Goal: Information Seeking & Learning: Learn about a topic

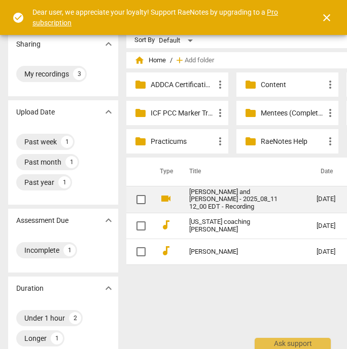
scroll to position [0, 109]
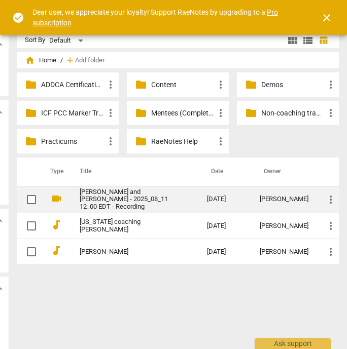
click at [144, 204] on link "[PERSON_NAME] and [PERSON_NAME] - 2025_08_11 12_00 EDT - Recording" at bounding box center [125, 200] width 91 height 23
click at [144, 0] on html "RaeNotes search help add Add recording DM Sharing expand_more My recordings 3 U…" at bounding box center [64, 0] width 347 height 0
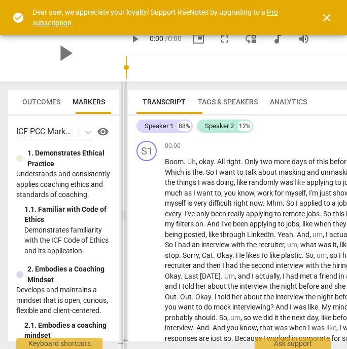
drag, startPoint x: 227, startPoint y: 188, endPoint x: 104, endPoint y: 194, distance: 122.8
click at [121, 194] on span at bounding box center [124, 216] width 6 height 268
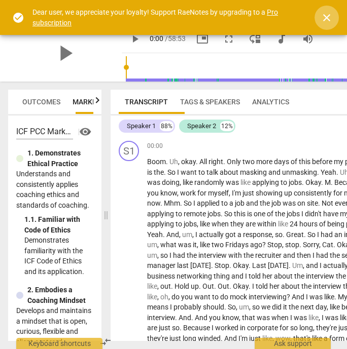
click at [326, 18] on span "close" at bounding box center [326, 18] width 12 height 12
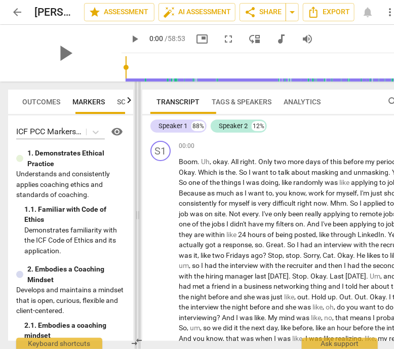
drag, startPoint x: 105, startPoint y: 216, endPoint x: 142, endPoint y: 225, distance: 38.0
click at [141, 225] on span at bounding box center [138, 216] width 6 height 268
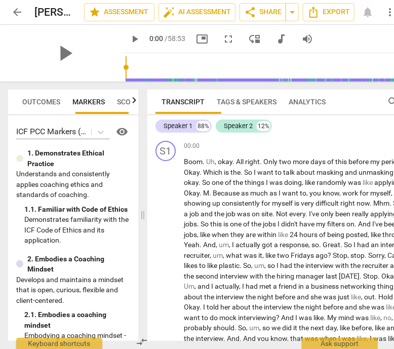
click at [46, 105] on span "Outcomes" at bounding box center [41, 102] width 38 height 8
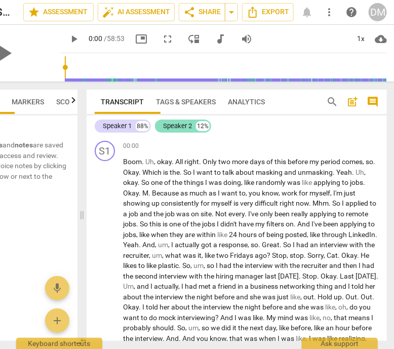
click at [174, 128] on div "Speaker 2" at bounding box center [177, 126] width 29 height 10
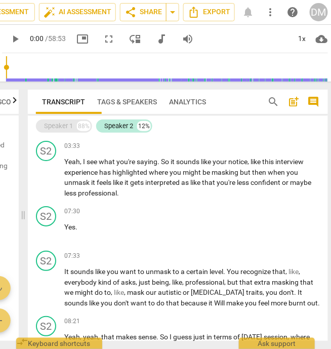
click at [52, 129] on div "Speaker 1" at bounding box center [58, 126] width 29 height 10
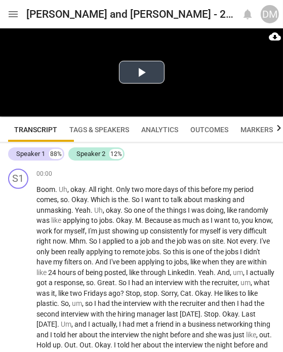
click at [140, 71] on button "Play Video" at bounding box center [142, 72] width 46 height 23
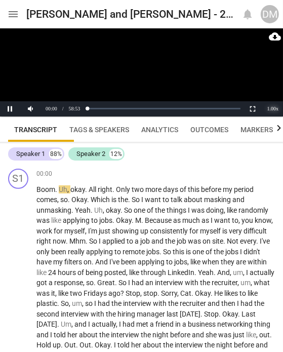
click at [272, 105] on div "1.00 x" at bounding box center [273, 108] width 20 height 15
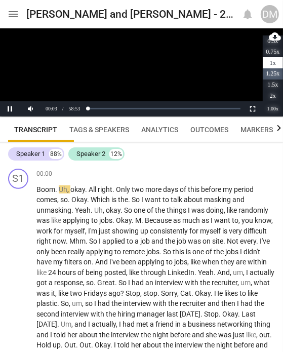
click at [275, 72] on li "1.25x" at bounding box center [273, 73] width 20 height 11
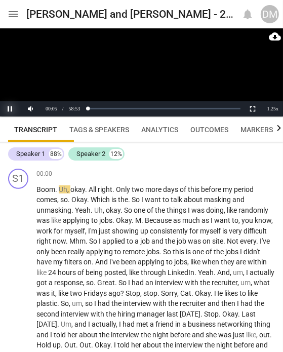
click at [11, 108] on button "Pause" at bounding box center [10, 108] width 20 height 15
click at [10, 110] on button "Play" at bounding box center [10, 108] width 20 height 15
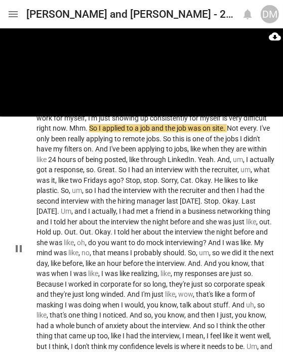
scroll to position [113, 0]
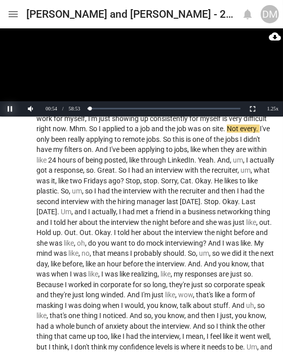
click at [7, 107] on button "Pause" at bounding box center [10, 108] width 20 height 15
click at [12, 106] on button "Play" at bounding box center [10, 108] width 20 height 15
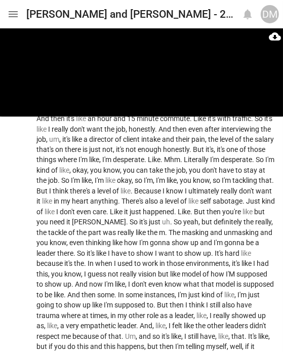
scroll to position [566, 0]
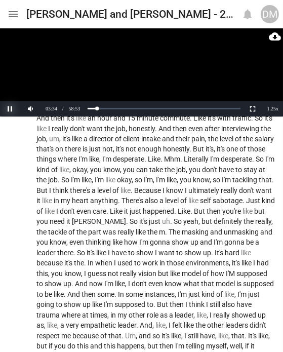
click at [10, 109] on button "Pause" at bounding box center [10, 108] width 20 height 15
click at [48, 5] on span "Yeah" at bounding box center [44, 1] width 16 height 8
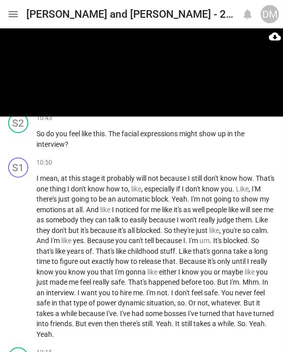
scroll to position [1909, 0]
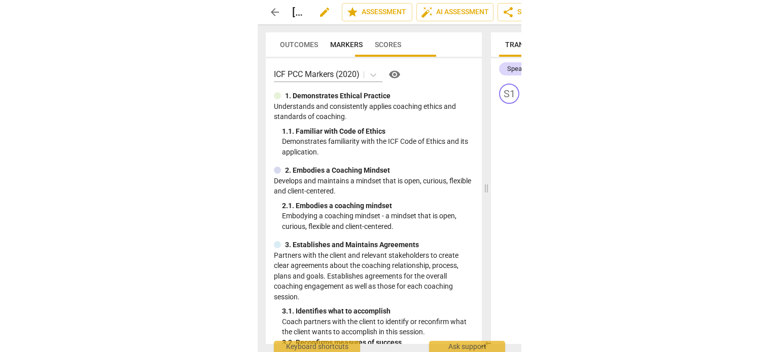
scroll to position [0, 0]
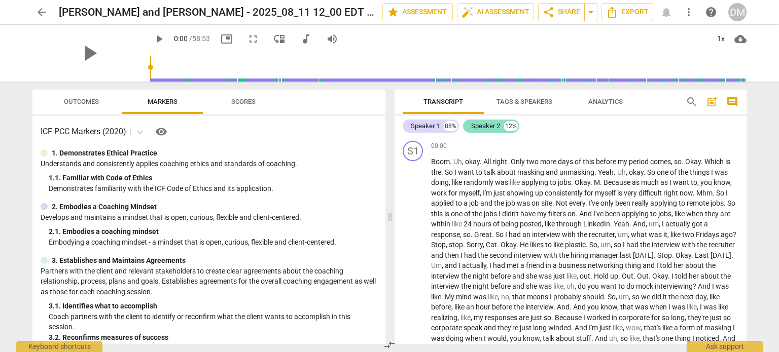
click at [480, 127] on div "Speaker 2" at bounding box center [485, 126] width 29 height 10
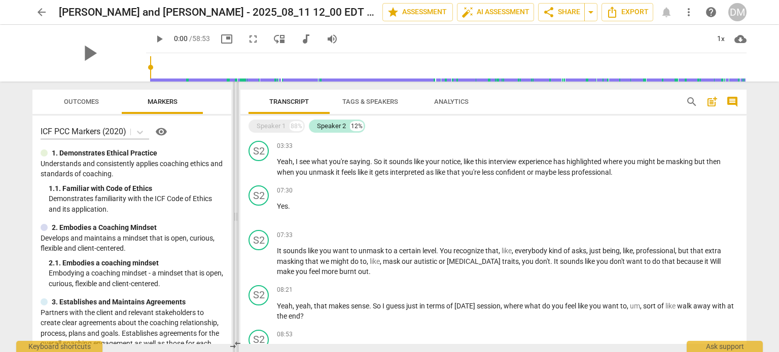
drag, startPoint x: 389, startPoint y: 218, endPoint x: 235, endPoint y: 225, distance: 154.2
click at [235, 225] on span at bounding box center [236, 217] width 6 height 271
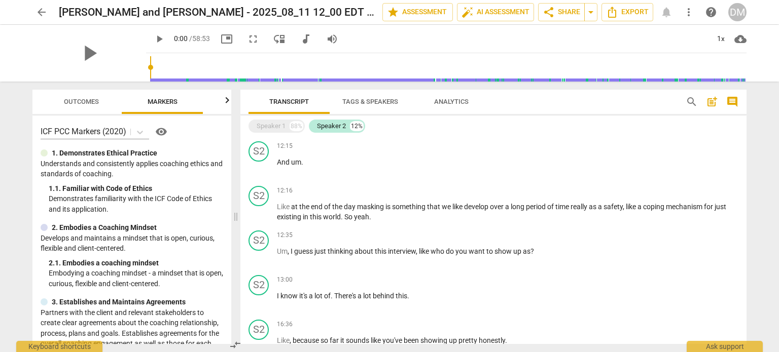
scroll to position [369, 0]
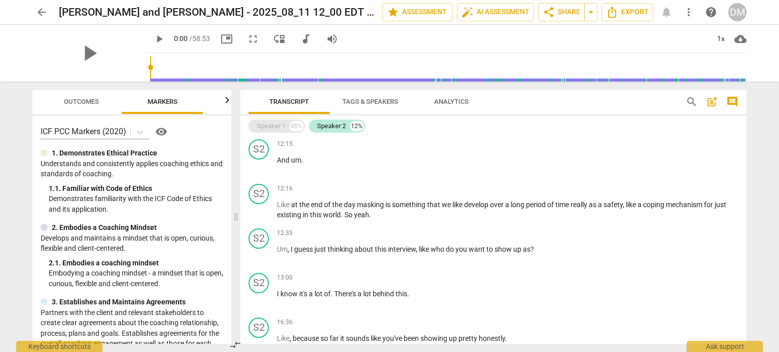
click at [283, 126] on div "Speaker 1" at bounding box center [270, 126] width 29 height 10
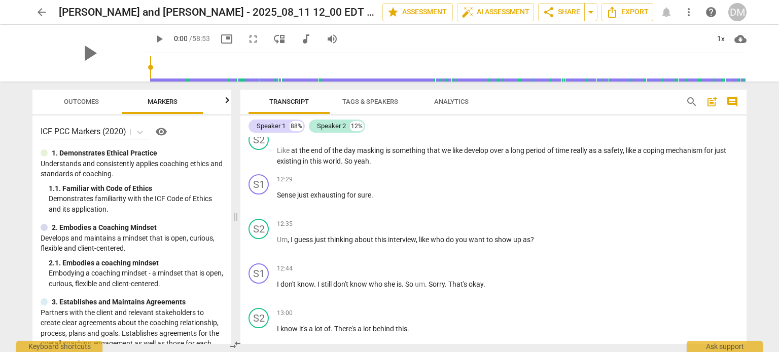
scroll to position [1363, 0]
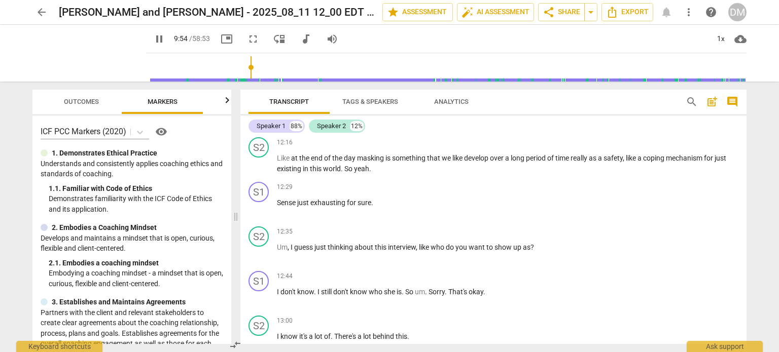
scroll to position [1371, 0]
click at [719, 38] on div "1x" at bounding box center [720, 39] width 19 height 16
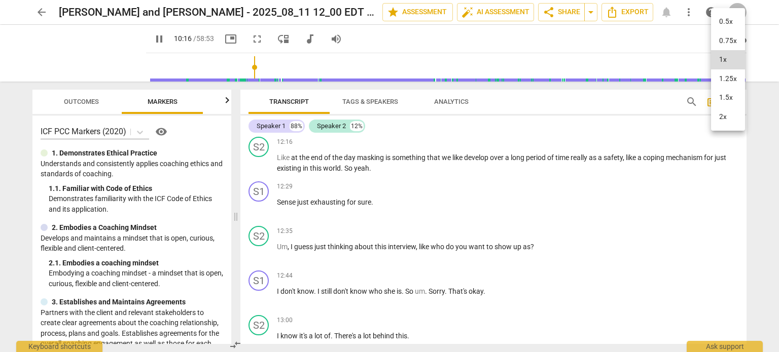
click at [729, 87] on li "1.25x" at bounding box center [728, 78] width 34 height 19
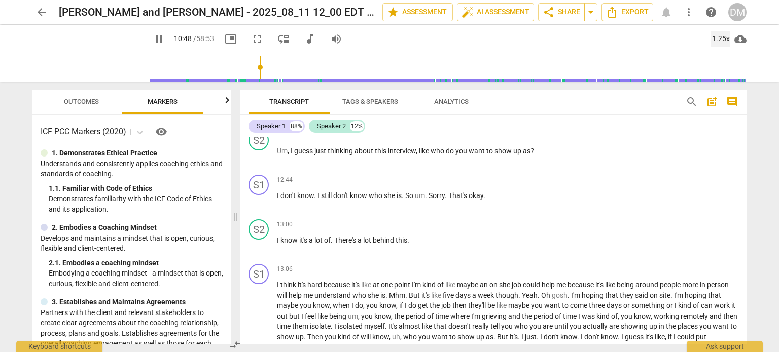
scroll to position [1467, 0]
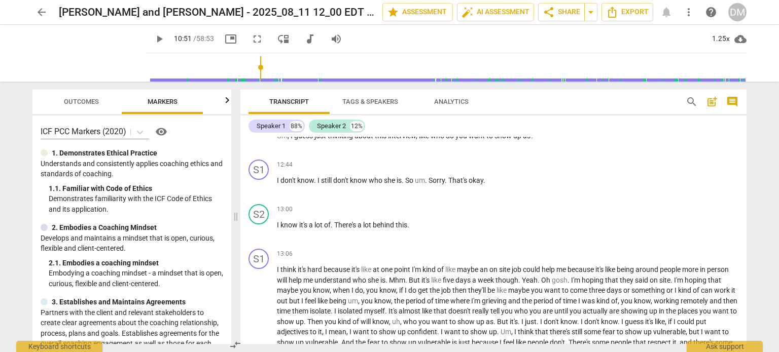
scroll to position [1486, 0]
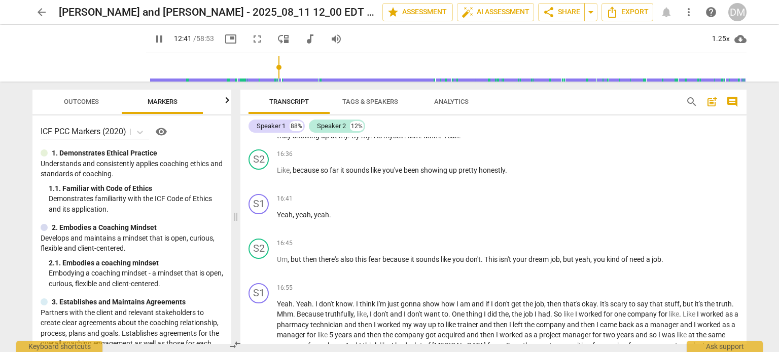
scroll to position [1824, 0]
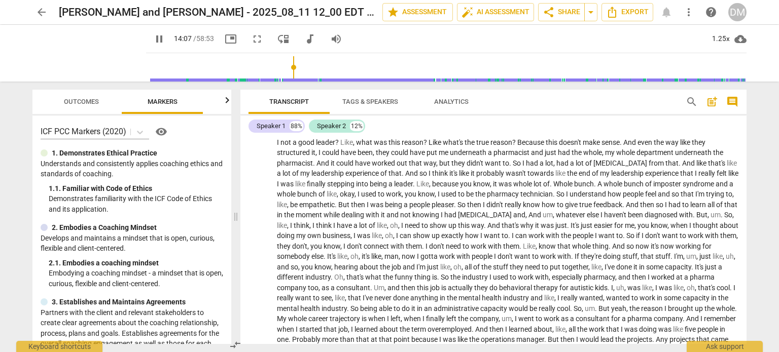
scroll to position [2074, 0]
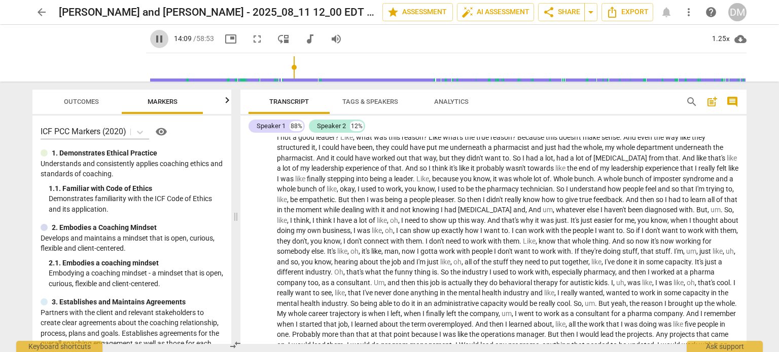
click at [153, 43] on span "pause" at bounding box center [159, 39] width 12 height 12
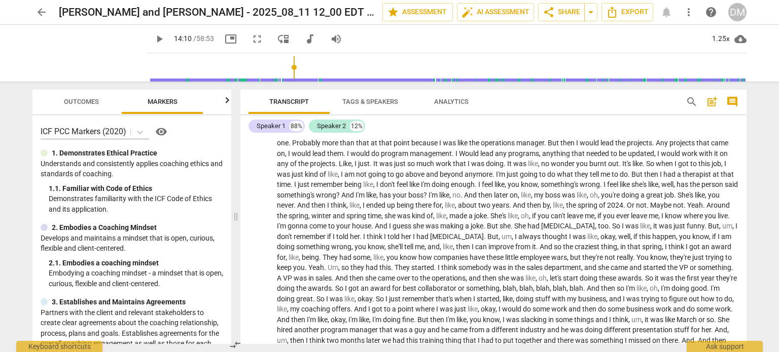
scroll to position [2266, 0]
drag, startPoint x: 577, startPoint y: 256, endPoint x: 278, endPoint y: 264, distance: 298.6
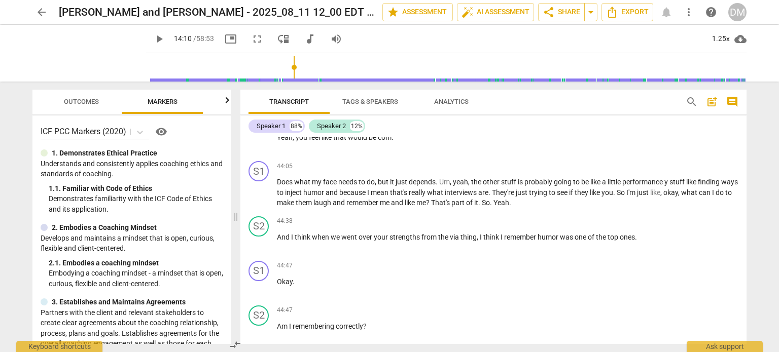
scroll to position [5359, 0]
click at [326, 125] on div "Speaker 2" at bounding box center [331, 126] width 29 height 10
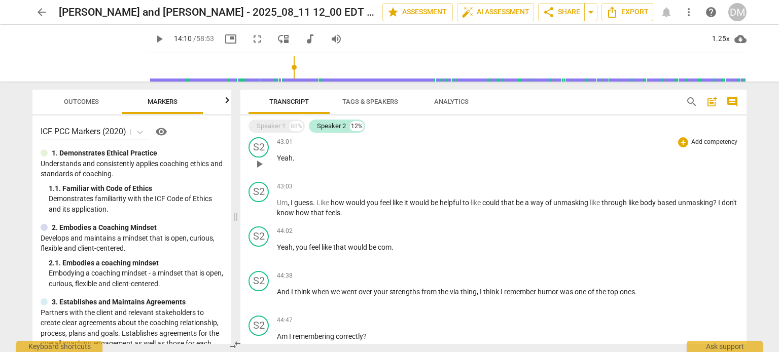
scroll to position [1532, 0]
click at [273, 126] on div "Speaker 1" at bounding box center [270, 126] width 29 height 10
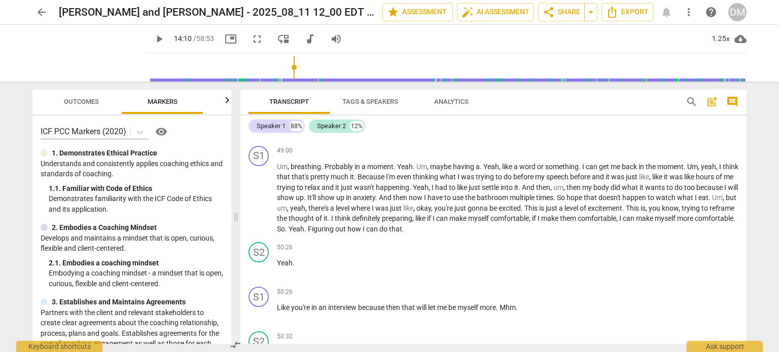
scroll to position [6245, 0]
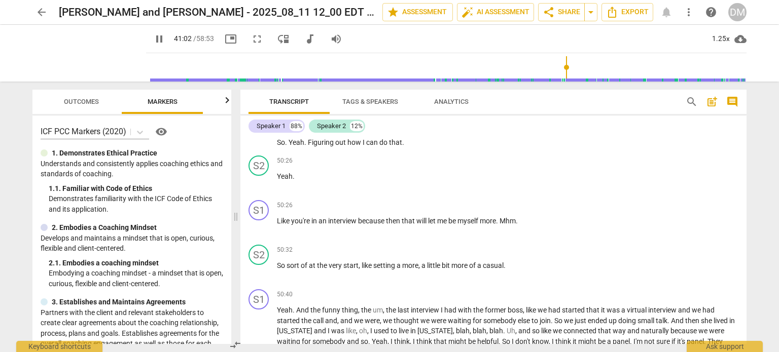
scroll to position [6330, 0]
type input "2466"
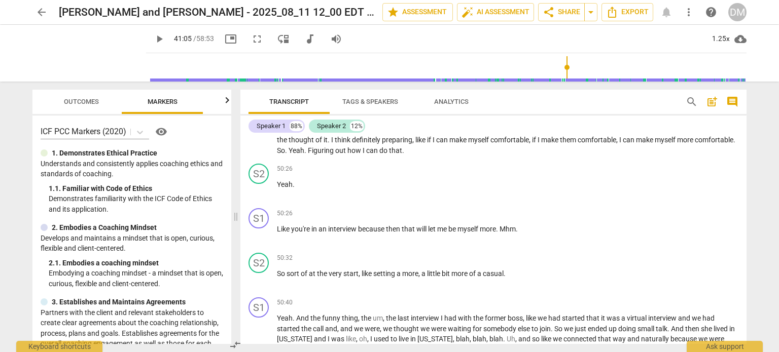
scroll to position [6324, 0]
drag, startPoint x: 359, startPoint y: 195, endPoint x: 586, endPoint y: 200, distance: 226.6
click at [755, 218] on div "arrow_back [PERSON_NAME] and [PERSON_NAME] - 2025_08_11 12_00 EDT - Recording e…" at bounding box center [389, 176] width 779 height 352
drag, startPoint x: 552, startPoint y: 195, endPoint x: 359, endPoint y: 205, distance: 193.4
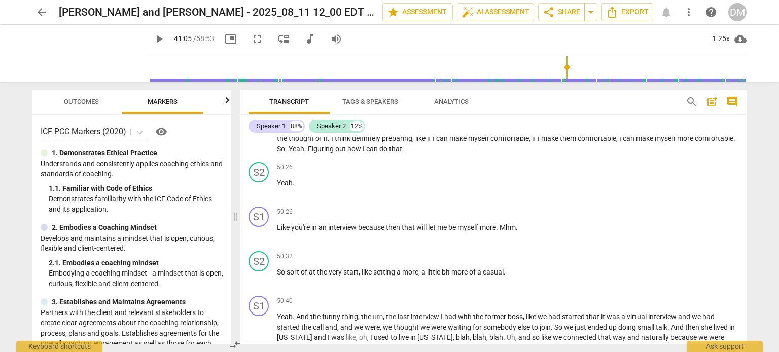
click at [359, 205] on div "S1 play_arrow pause 00:00 + Add competency keyboard_arrow_right Boom . Uh , oka…" at bounding box center [493, 240] width 506 height 207
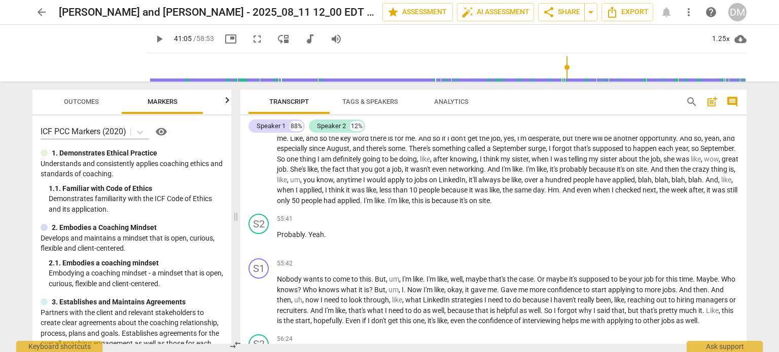
scroll to position [7217, 0]
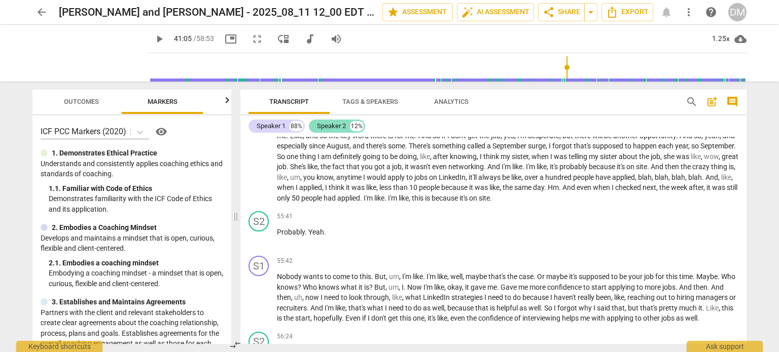
click at [328, 129] on div "Speaker 2" at bounding box center [331, 126] width 29 height 10
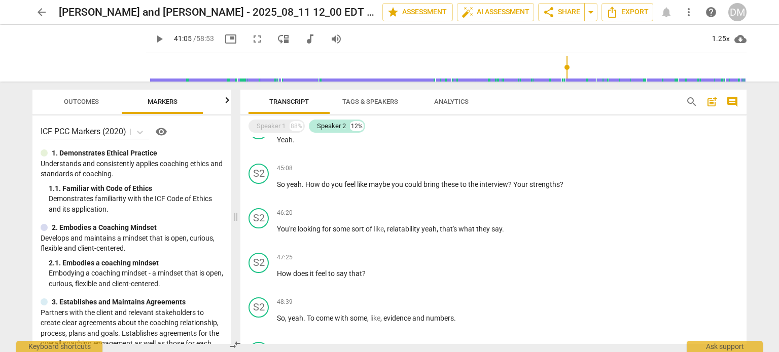
scroll to position [1773, 0]
click at [272, 131] on div "Speaker 1" at bounding box center [270, 126] width 29 height 10
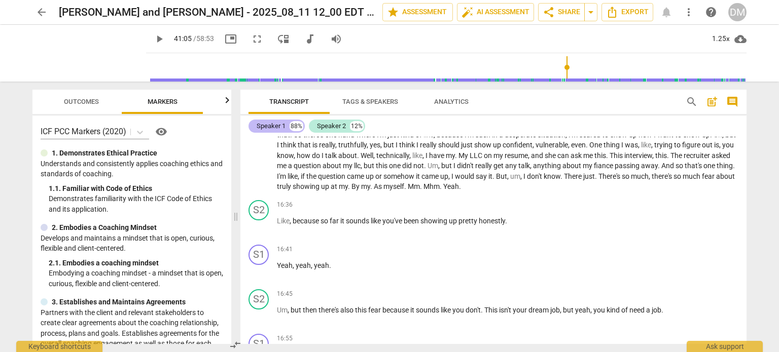
scroll to position [6966, 0]
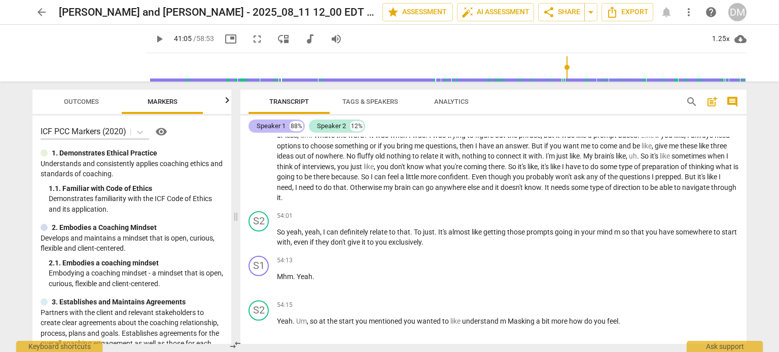
click at [271, 124] on div "Speaker 1" at bounding box center [270, 126] width 29 height 10
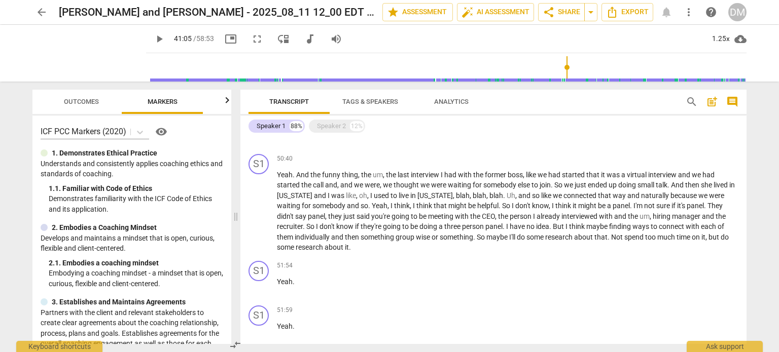
scroll to position [4359, 0]
